Goal: Information Seeking & Learning: Compare options

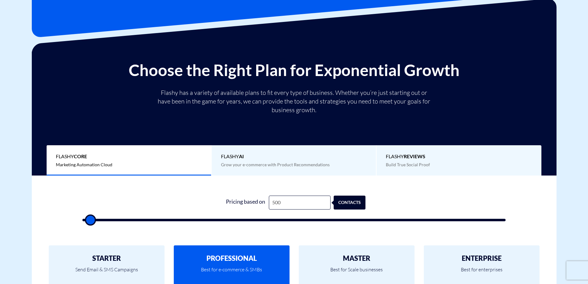
scroll to position [123, 0]
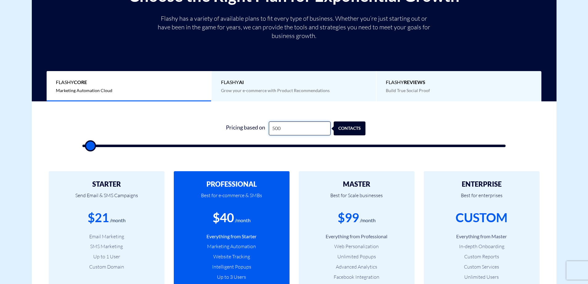
click at [303, 127] on input "500" at bounding box center [300, 128] width 62 height 14
type input "2"
type input "500"
type input "28"
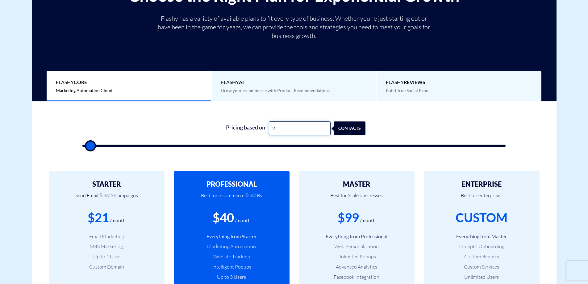
type input "500"
type input "280"
type input "500"
type input "2,800"
type input "3000"
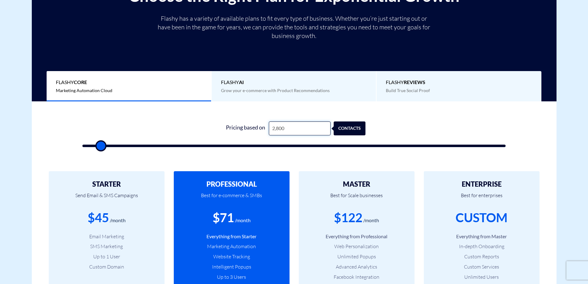
type input "28,000"
type input "28000"
type input "250,000"
type input "100000"
type input "25,000"
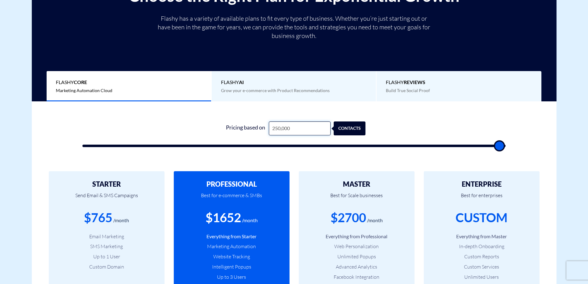
type input "25000"
type input "2,500"
type input "2500"
type input "250"
type input "500"
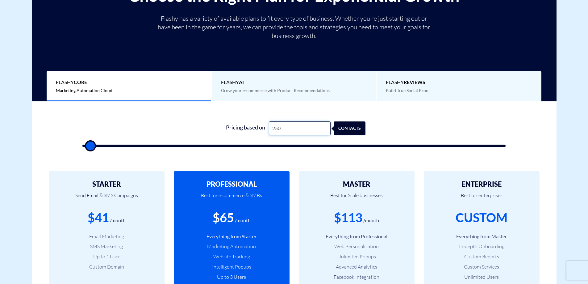
type input "25"
type input "500"
type input "2"
type input "500"
type input "28"
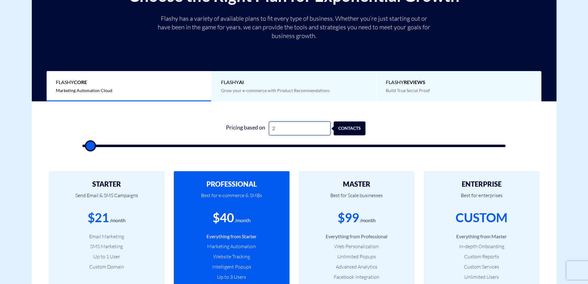
type input "500"
type input "280"
type input "500"
type input "2,800"
type input "3000"
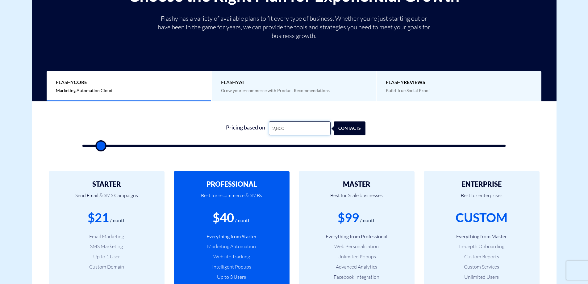
type input "28,000"
type input "28000"
type input "250,000"
type input "100000"
type input "25,000"
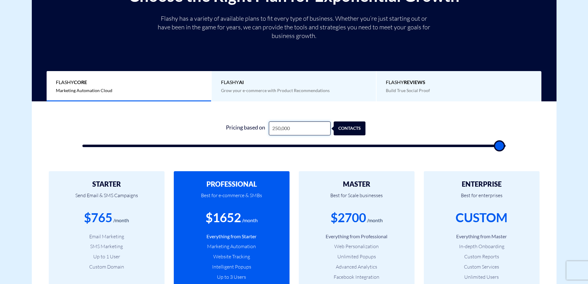
type input "25000"
type input "2,500"
type input "2500"
type input "250"
type input "500"
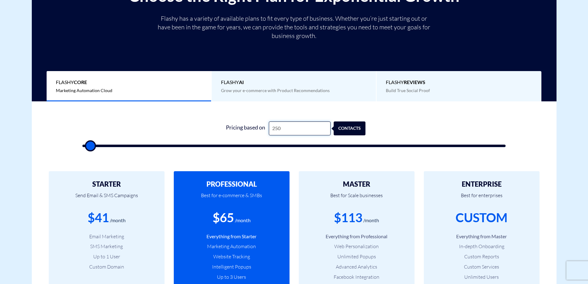
type input "25"
type input "500"
type input "2"
type input "500"
type input "20"
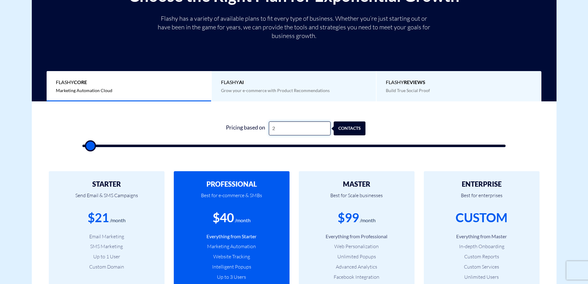
type input "500"
type input "200"
type input "500"
type input "2,000"
type input "2000"
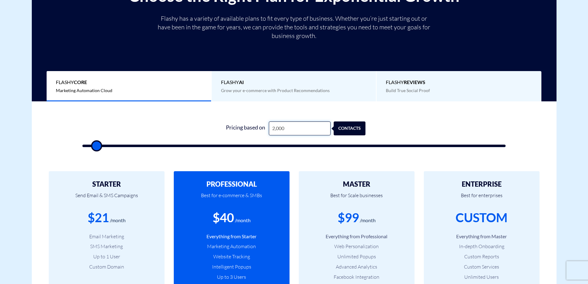
type input "20,000"
type input "20000"
type input "200,000"
type input "100000"
type input "20,000"
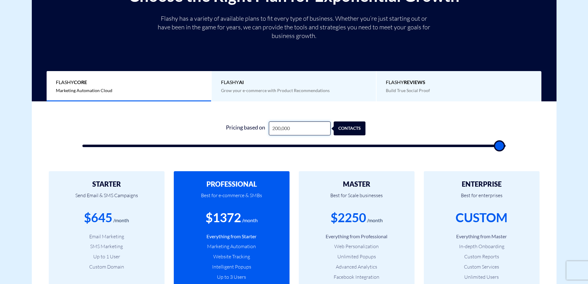
type input "20000"
type input "2,000"
type input "2000"
type input "200"
type input "500"
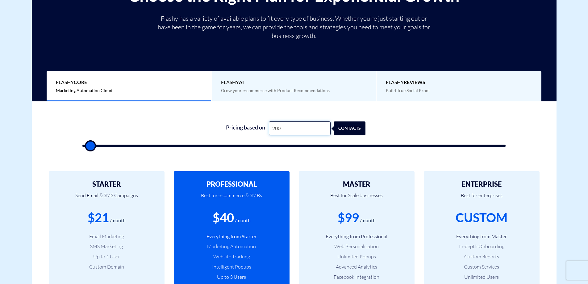
type input "20"
type input "500"
type input "2"
type input "500"
type input "28"
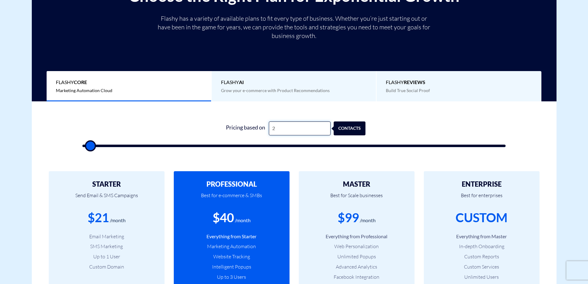
type input "500"
type input "280"
type input "500"
type input "2,800"
type input "3000"
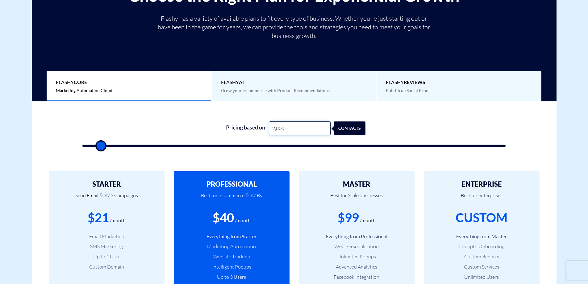
type input "28,000"
type input "28000"
type input "250,000"
type input "100000"
type input "25,000"
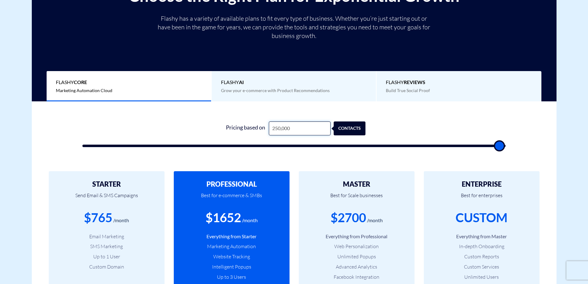
type input "25000"
type input "2,500"
type input "2500"
type input "250"
type input "500"
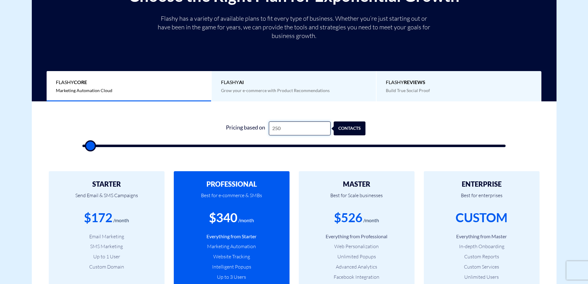
type input "25"
type input "500"
type input "2"
type input "500"
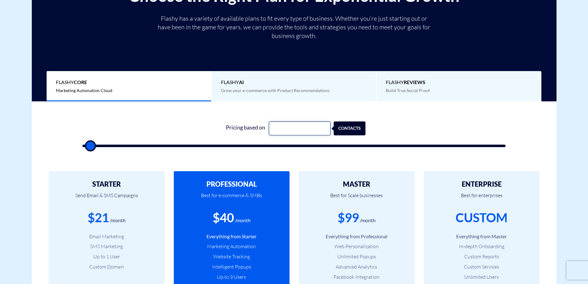
type input "2"
type input "500"
type input "20"
type input "500"
type input "200"
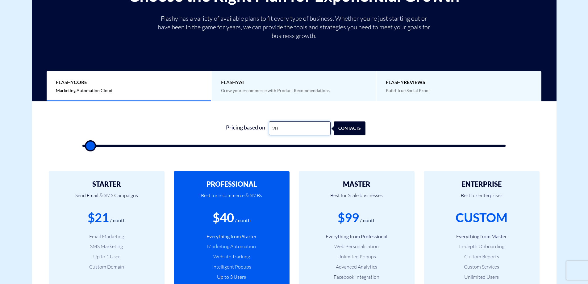
type input "500"
type input "2,000"
type input "2000"
type input "20,000"
type input "20000"
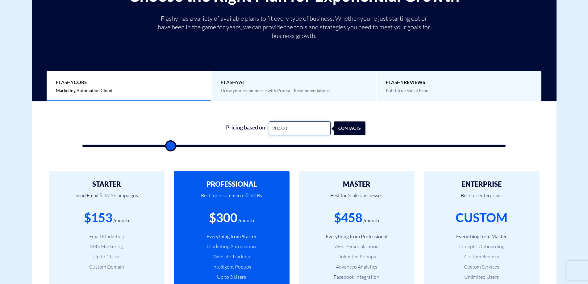
type input "200,000"
type input "100000"
type input "200,000"
